Goal: Find specific page/section: Find specific page/section

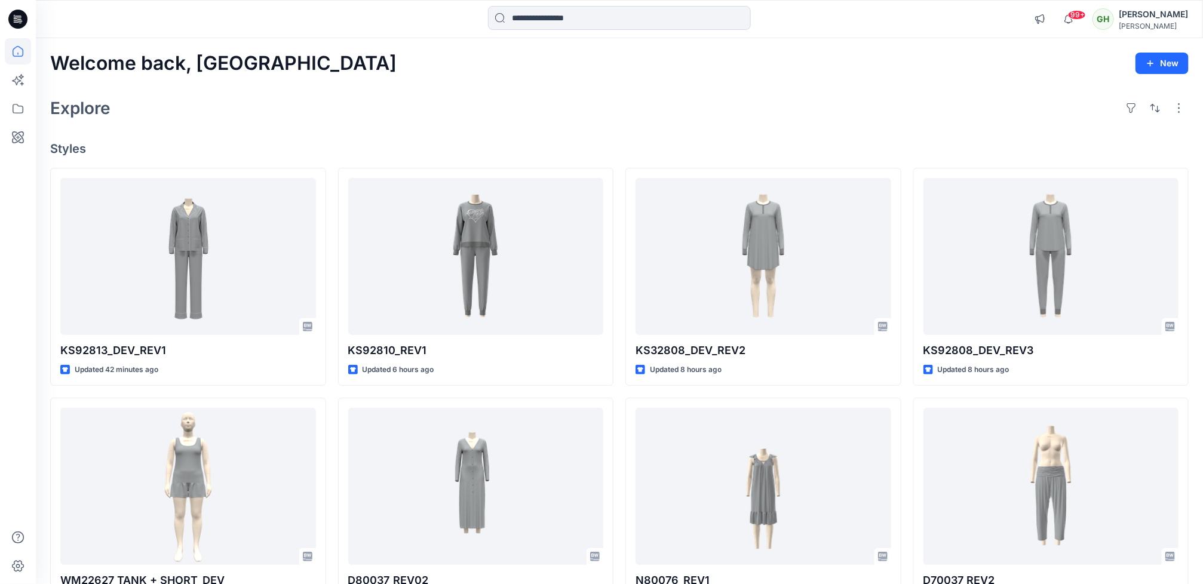
click at [556, 15] on input at bounding box center [619, 18] width 263 height 24
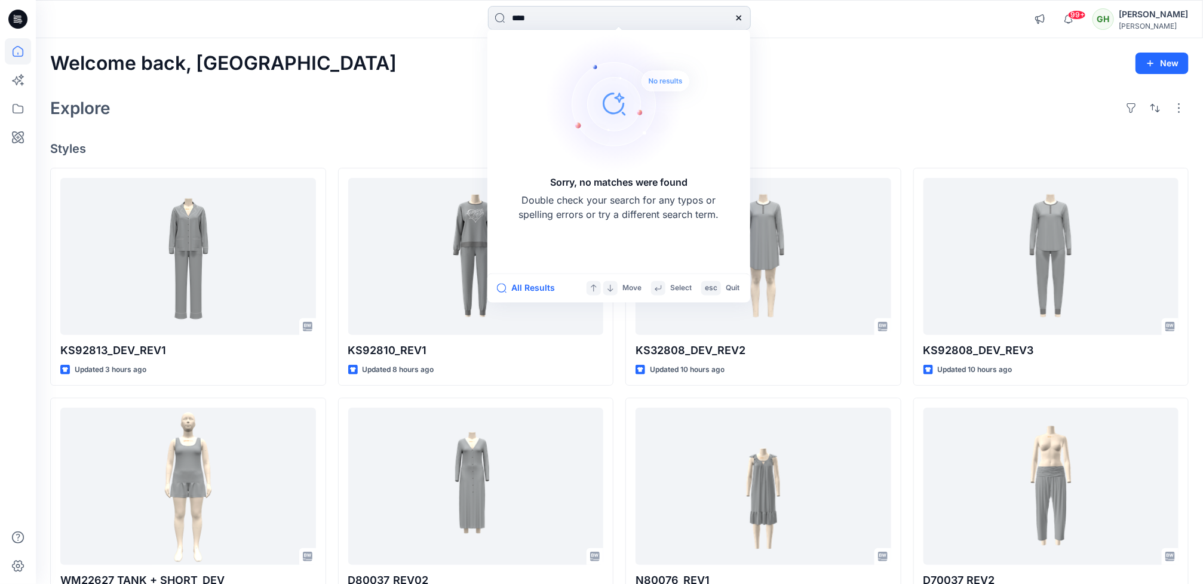
click at [537, 20] on input "****" at bounding box center [619, 18] width 263 height 24
type input "*"
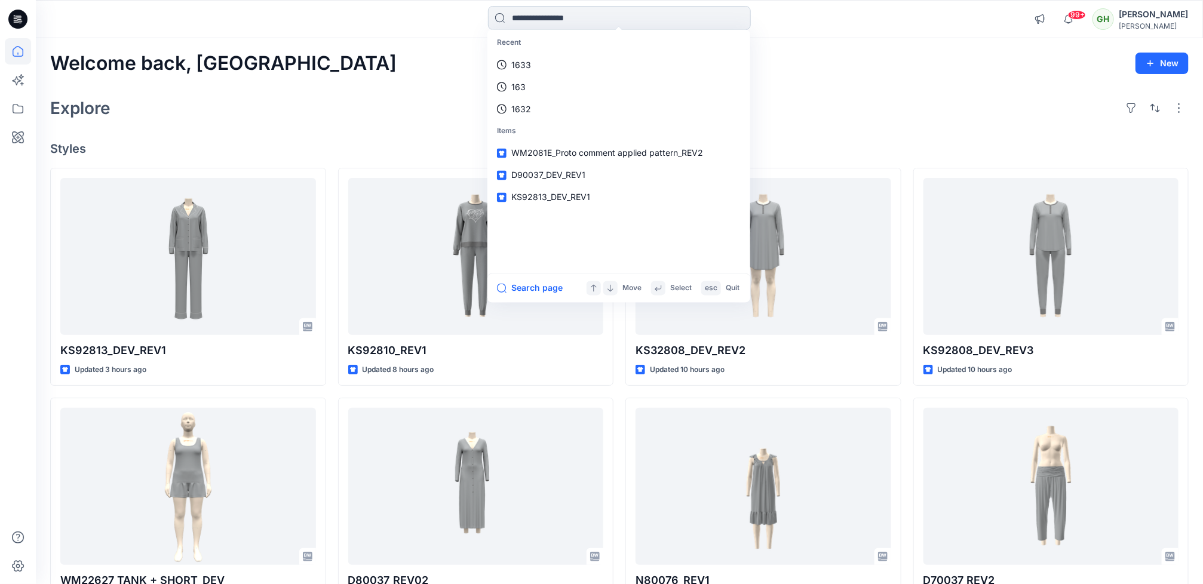
click at [507, 18] on input at bounding box center [619, 18] width 263 height 24
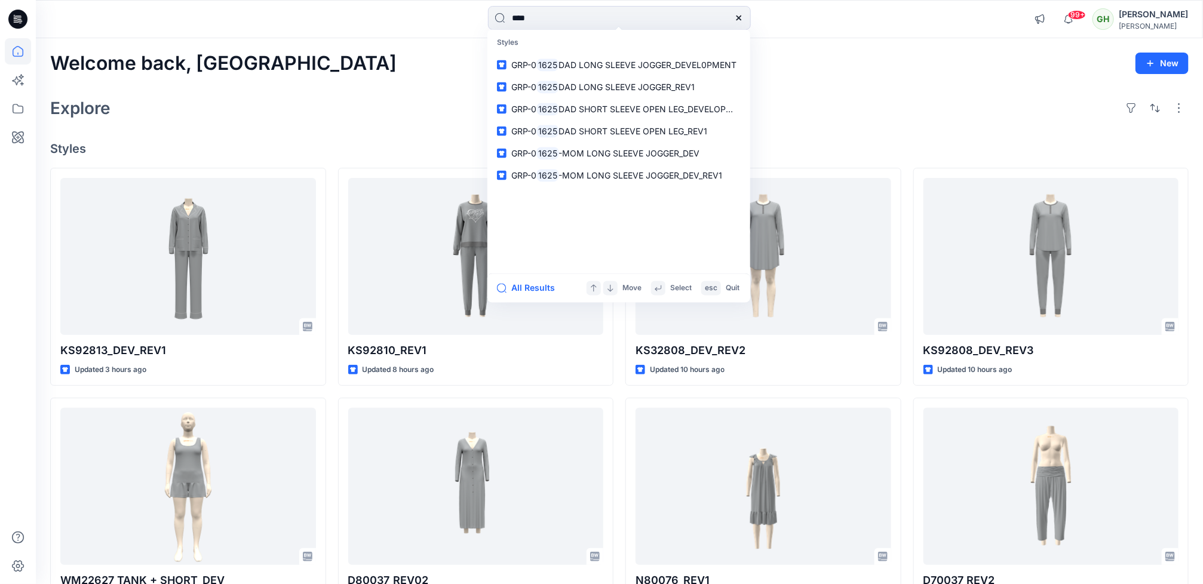
click at [920, 111] on div "Explore" at bounding box center [619, 108] width 1139 height 29
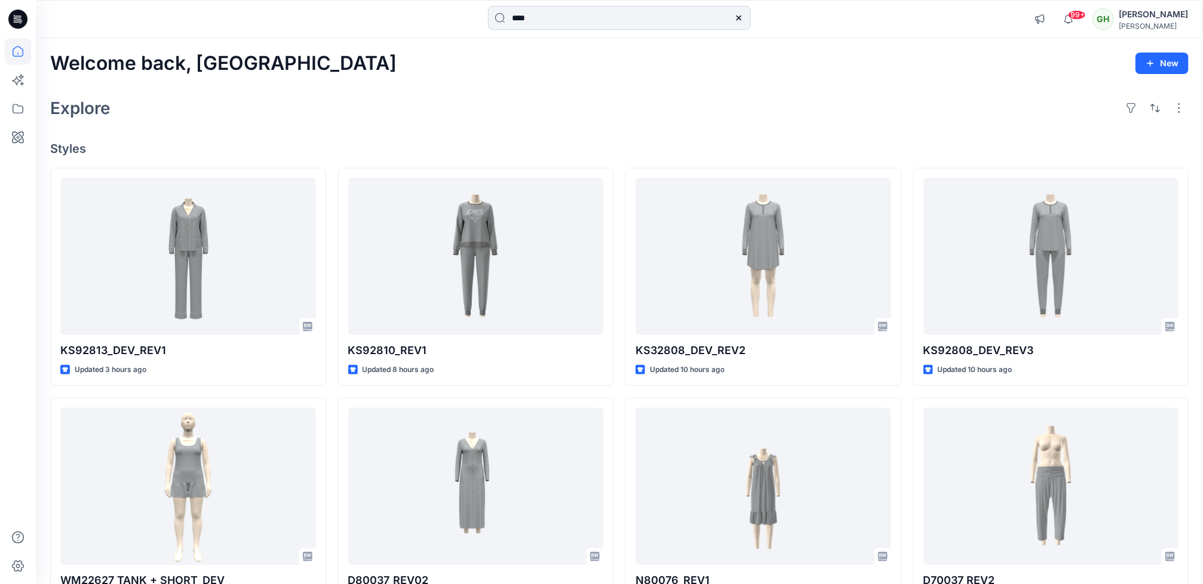
click at [540, 18] on input "****" at bounding box center [619, 18] width 263 height 24
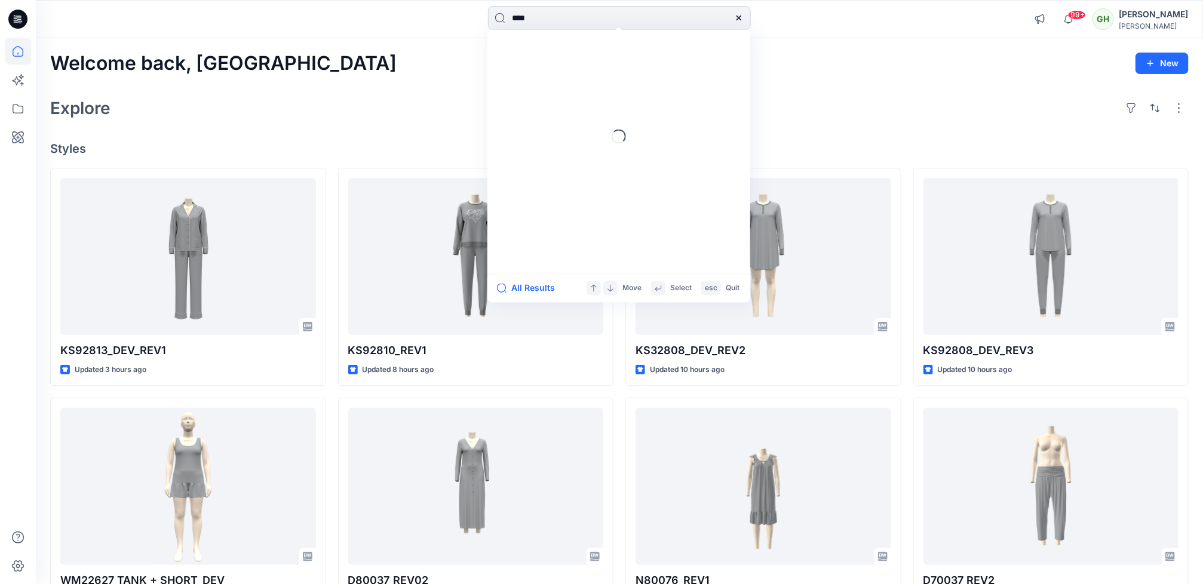
click at [540, 18] on input "****" at bounding box center [619, 18] width 263 height 24
type input "*******"
click at [579, 63] on span "_DEVELOPMENT" at bounding box center [586, 65] width 66 height 10
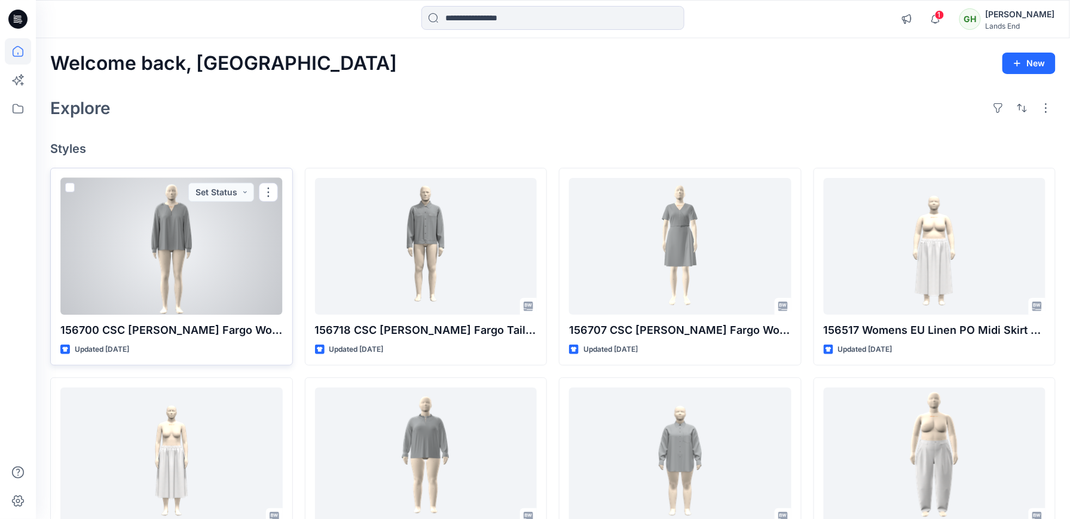
click at [157, 288] on div at bounding box center [171, 246] width 222 height 137
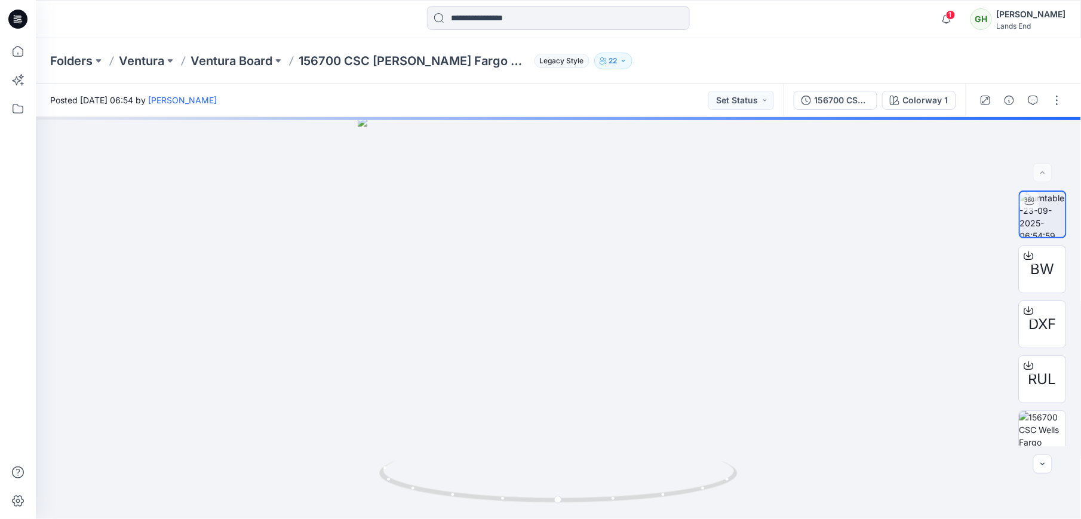
click at [615, 63] on p "22" at bounding box center [613, 60] width 8 height 13
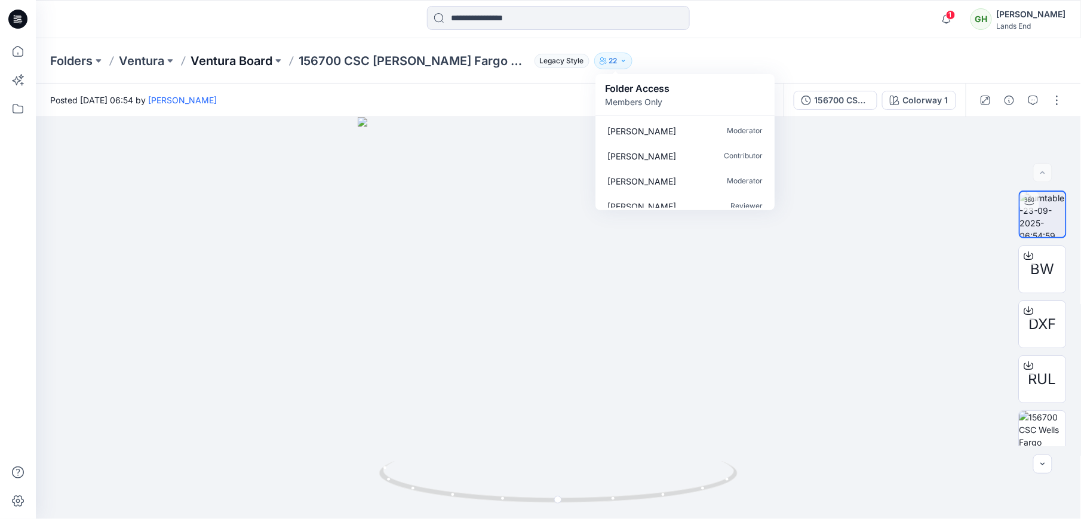
click at [225, 58] on p "Ventura Board" at bounding box center [232, 61] width 82 height 17
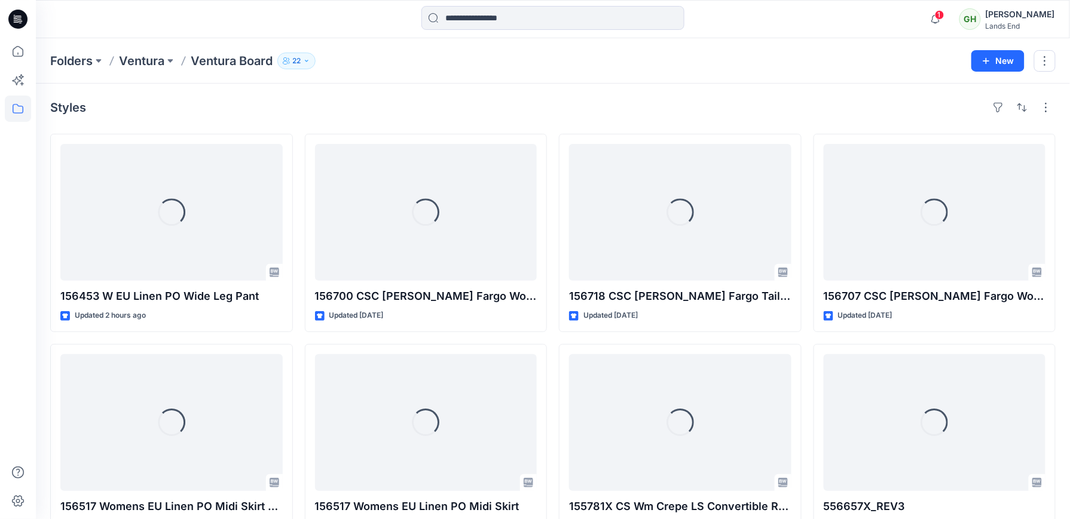
click at [307, 62] on icon "button" at bounding box center [306, 60] width 7 height 7
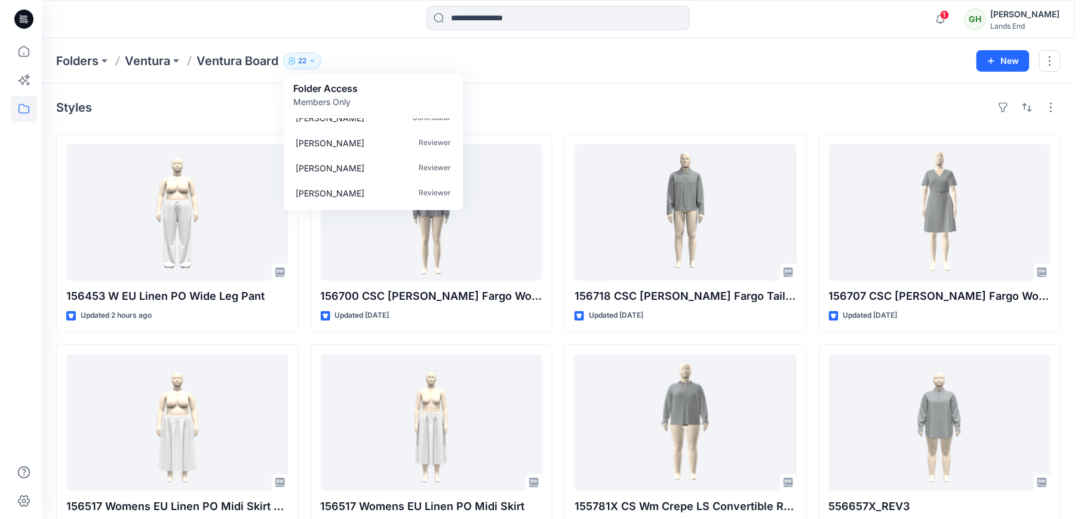
scroll to position [462, 0]
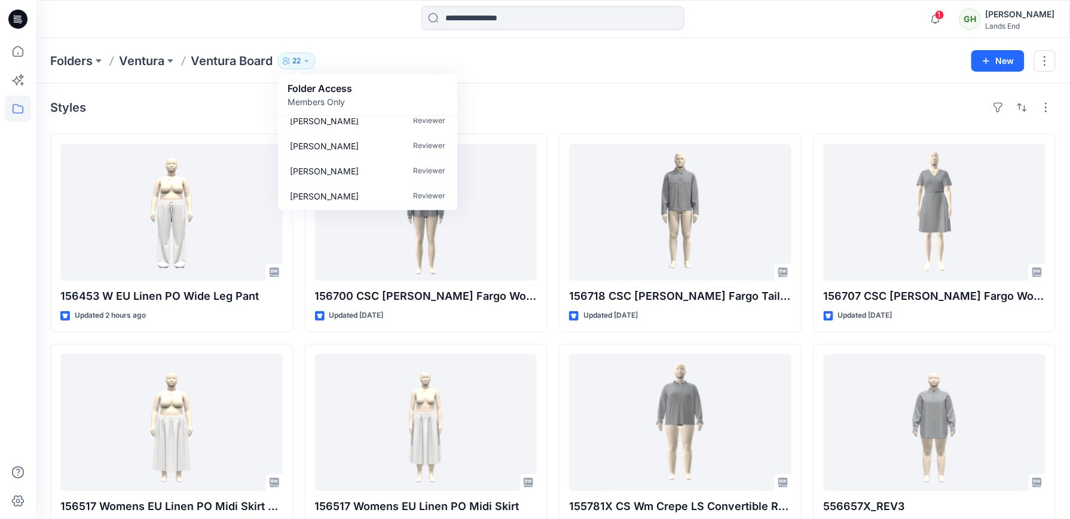
click at [151, 60] on p "Ventura" at bounding box center [141, 61] width 45 height 17
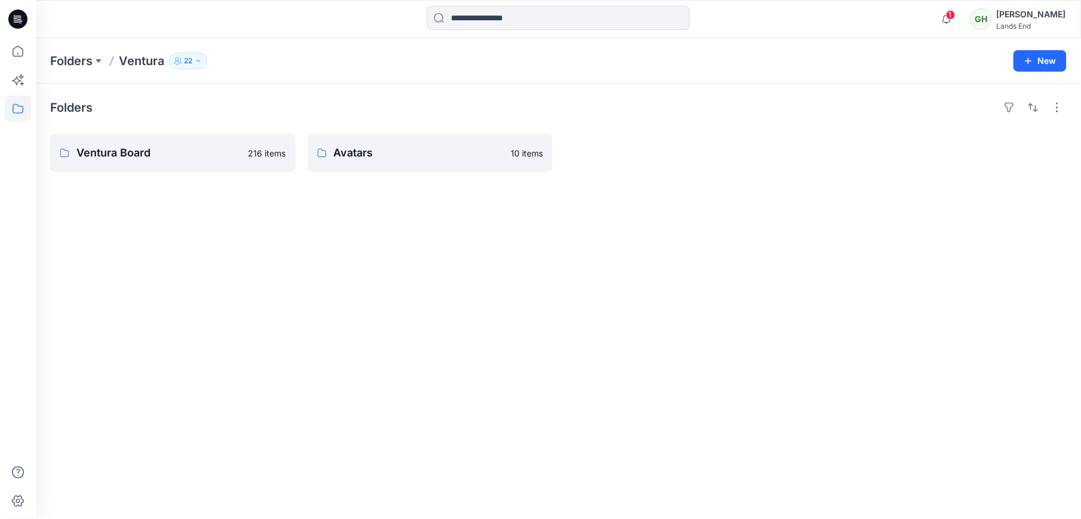
click at [200, 61] on icon "button" at bounding box center [198, 60] width 7 height 7
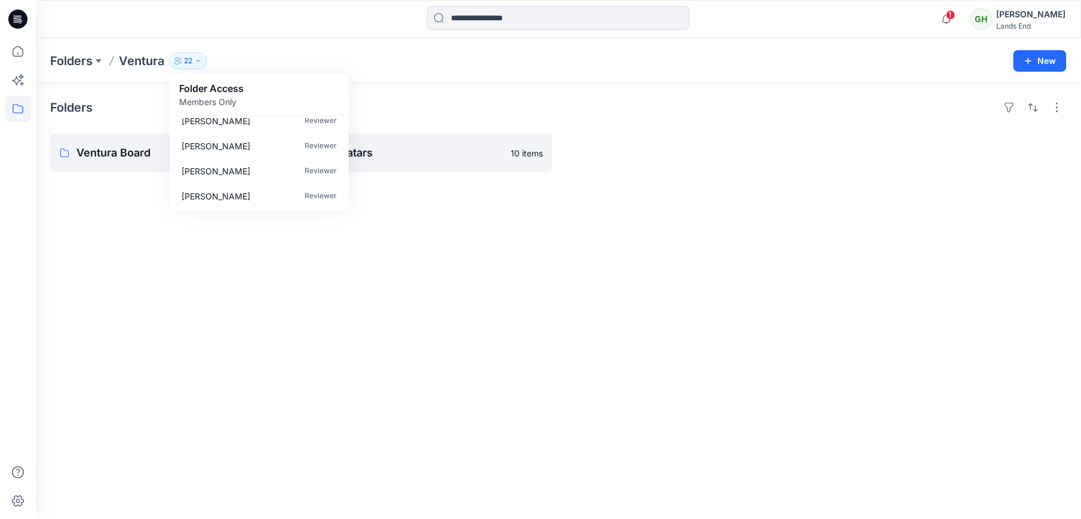
click at [140, 65] on p "Ventura" at bounding box center [141, 61] width 45 height 17
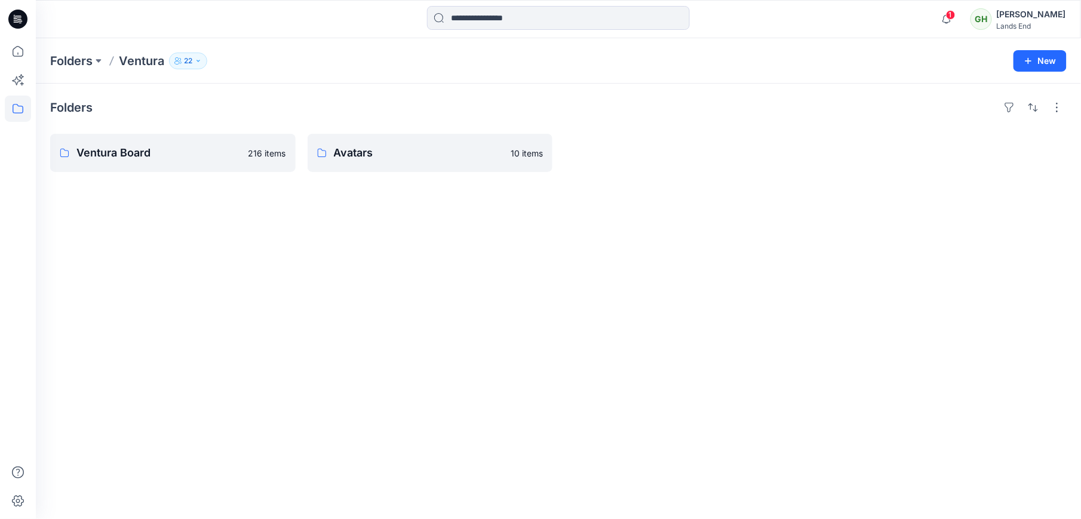
click at [149, 60] on p "Ventura" at bounding box center [141, 61] width 45 height 17
click at [194, 60] on button "22" at bounding box center [188, 61] width 38 height 17
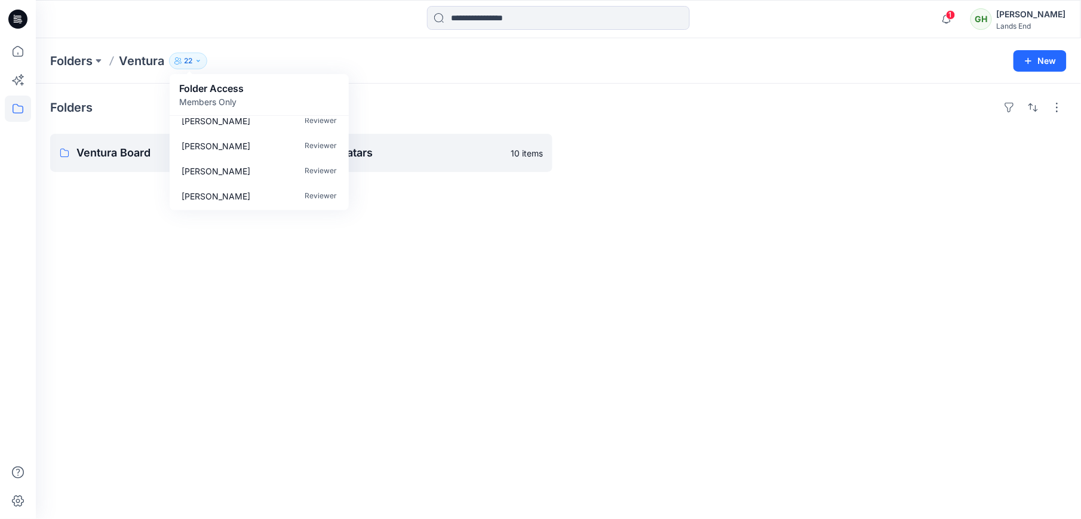
click at [185, 98] on p "Members Only" at bounding box center [211, 102] width 65 height 13
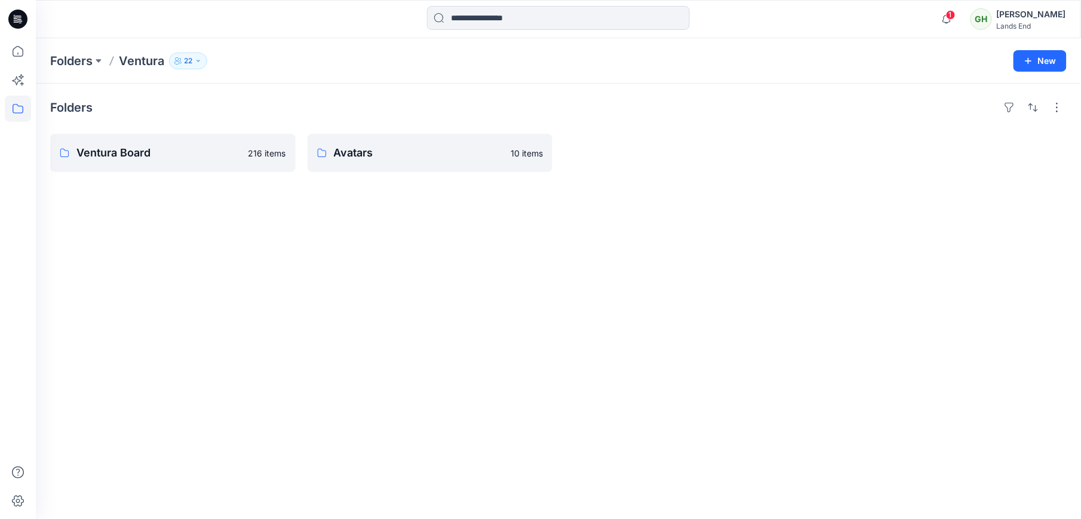
click at [148, 61] on p "Ventura" at bounding box center [141, 61] width 45 height 17
click at [180, 61] on icon "button" at bounding box center [177, 60] width 7 height 7
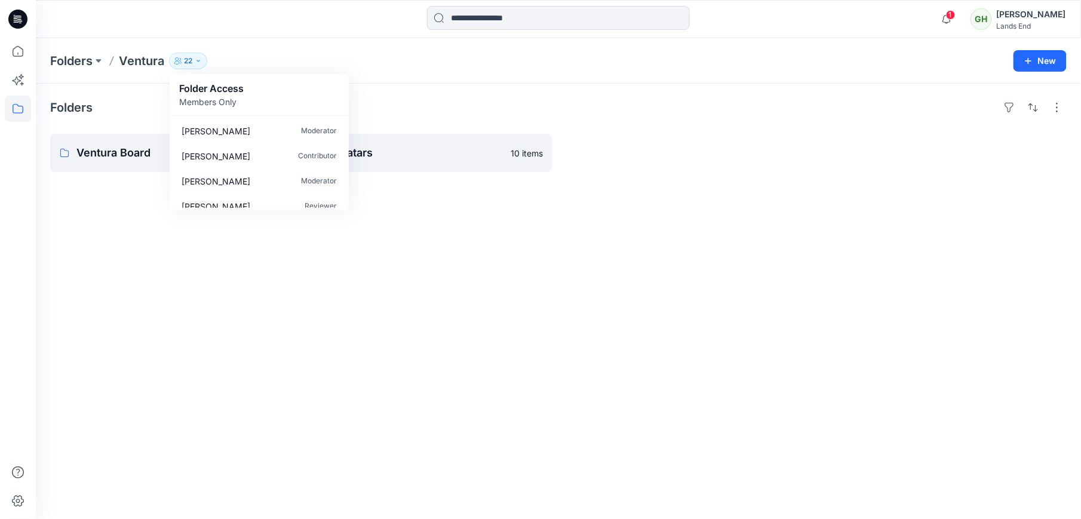
click at [191, 96] on p "Members Only" at bounding box center [211, 102] width 65 height 13
click at [69, 67] on p "Folders" at bounding box center [71, 61] width 42 height 17
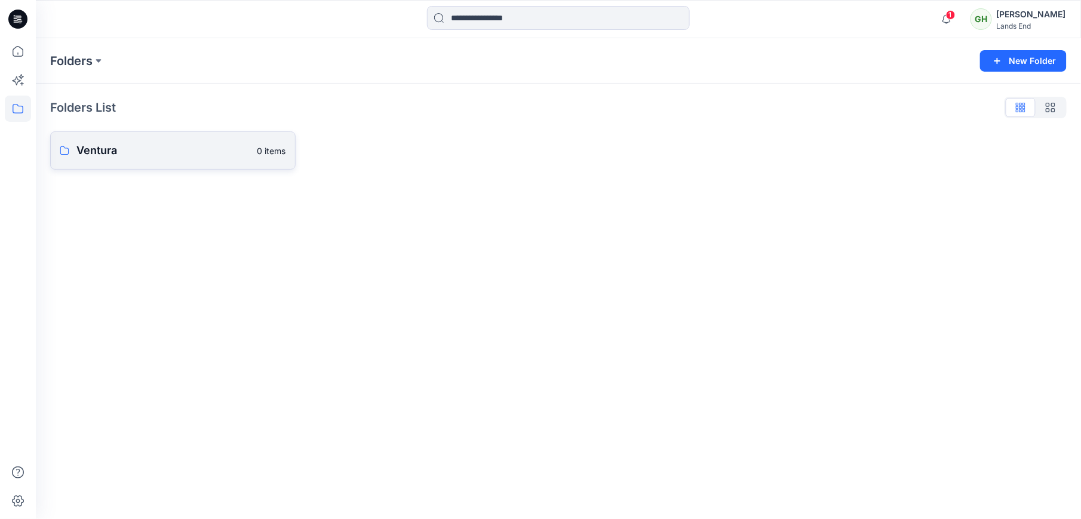
click at [189, 161] on link "Ventura 0 items" at bounding box center [173, 150] width 246 height 38
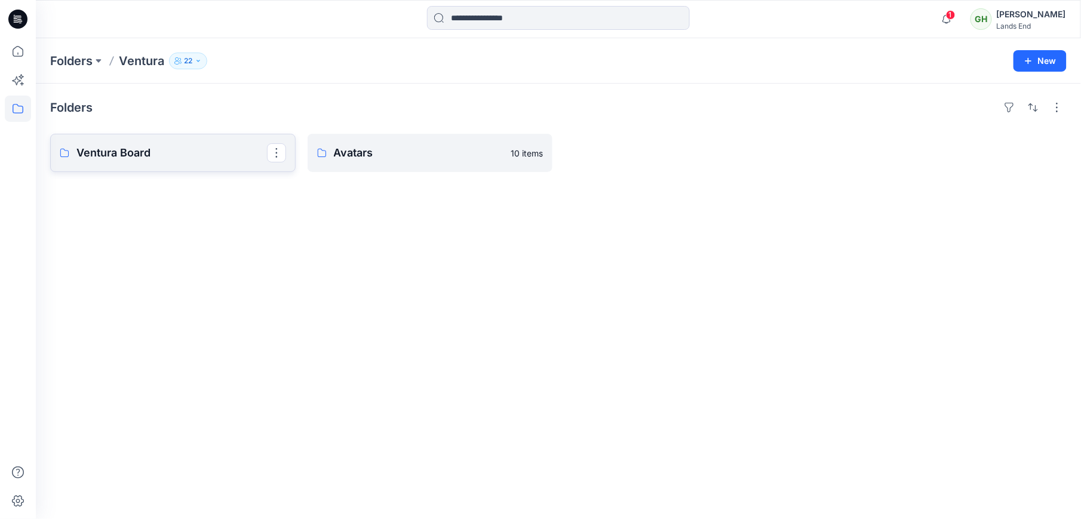
click at [177, 158] on p "Ventura Board" at bounding box center [171, 153] width 191 height 17
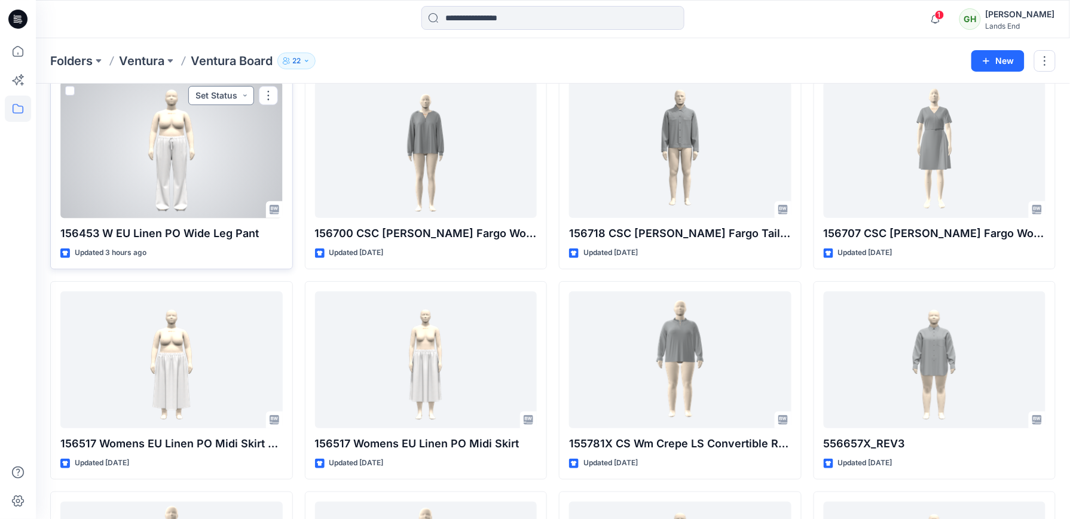
scroll to position [79, 0]
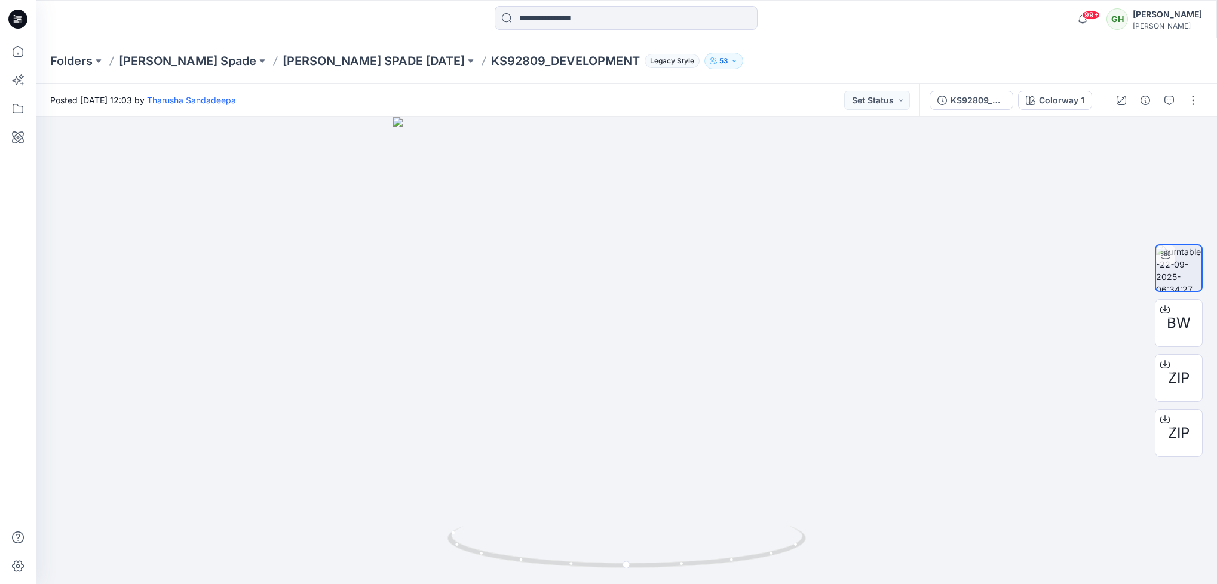
click at [15, 20] on icon at bounding box center [16, 20] width 4 height 1
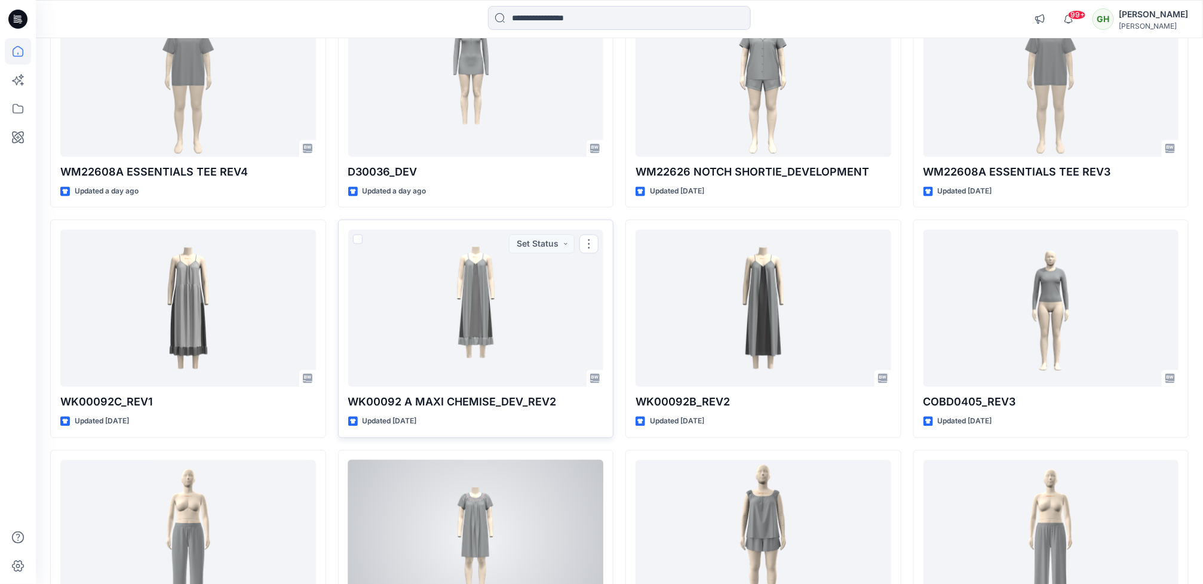
scroll to position [1282, 0]
